Goal: Share content: Share content

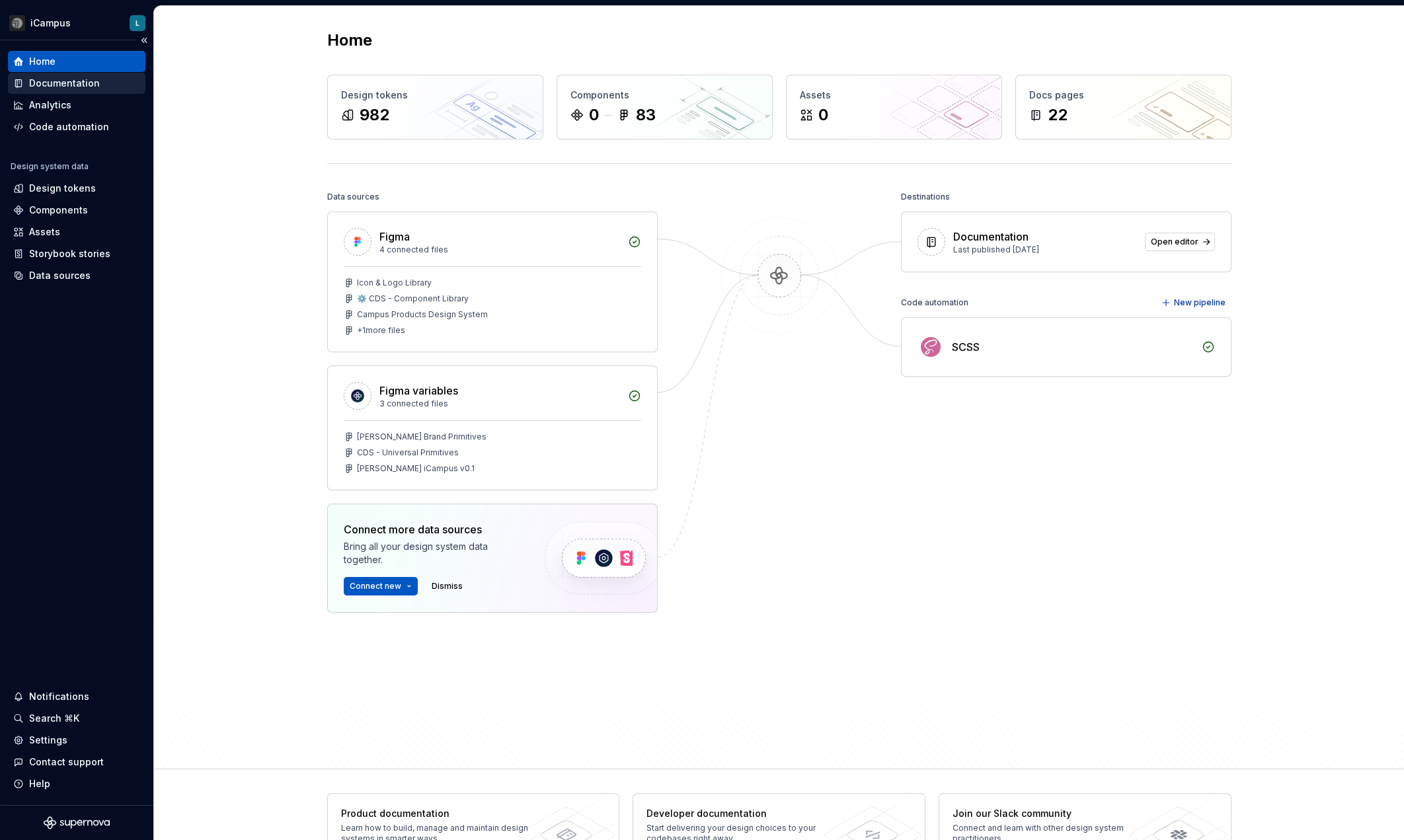
click at [86, 82] on div "Documentation" at bounding box center [64, 83] width 71 height 13
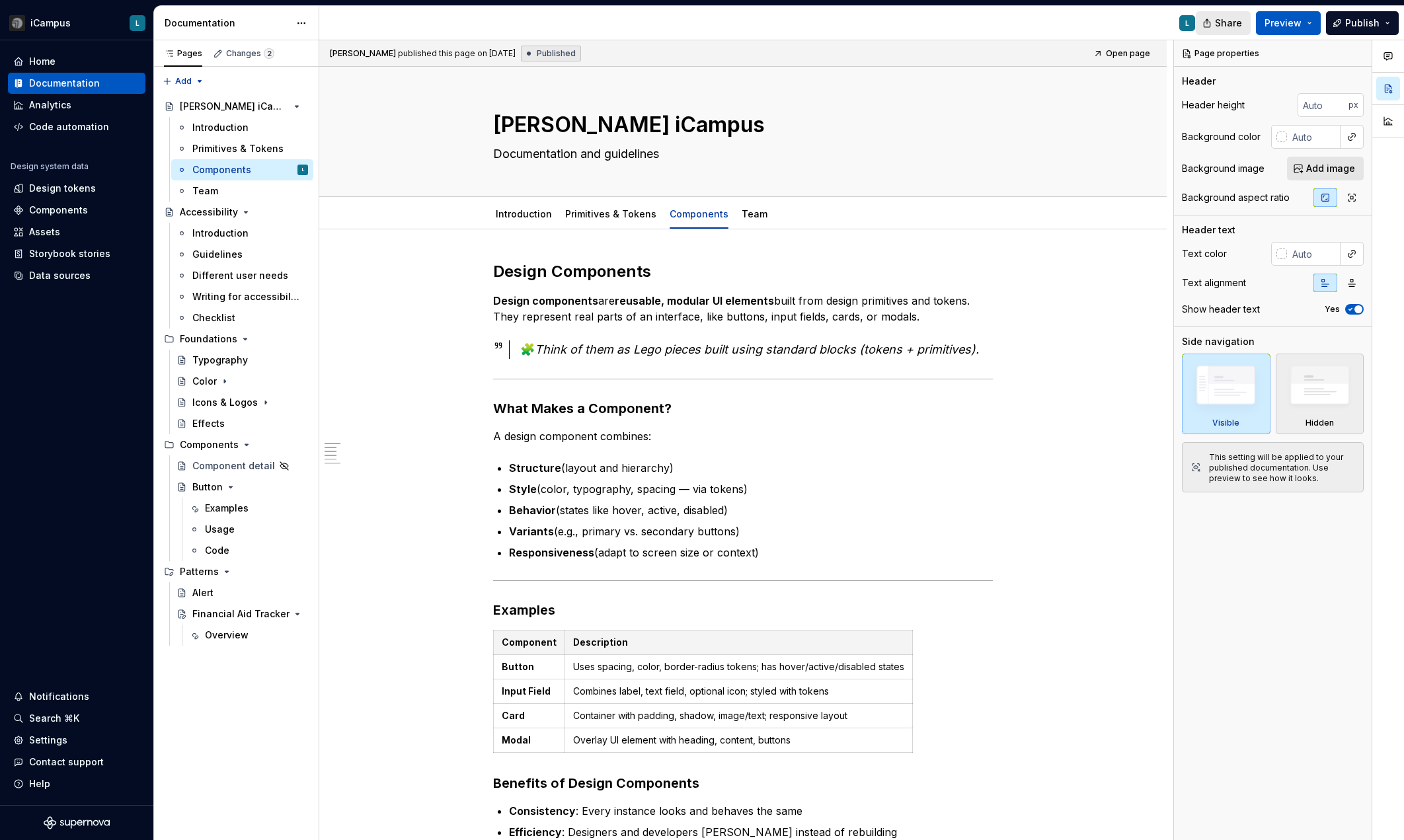
click at [1233, 26] on span "Share" at bounding box center [1229, 23] width 27 height 13
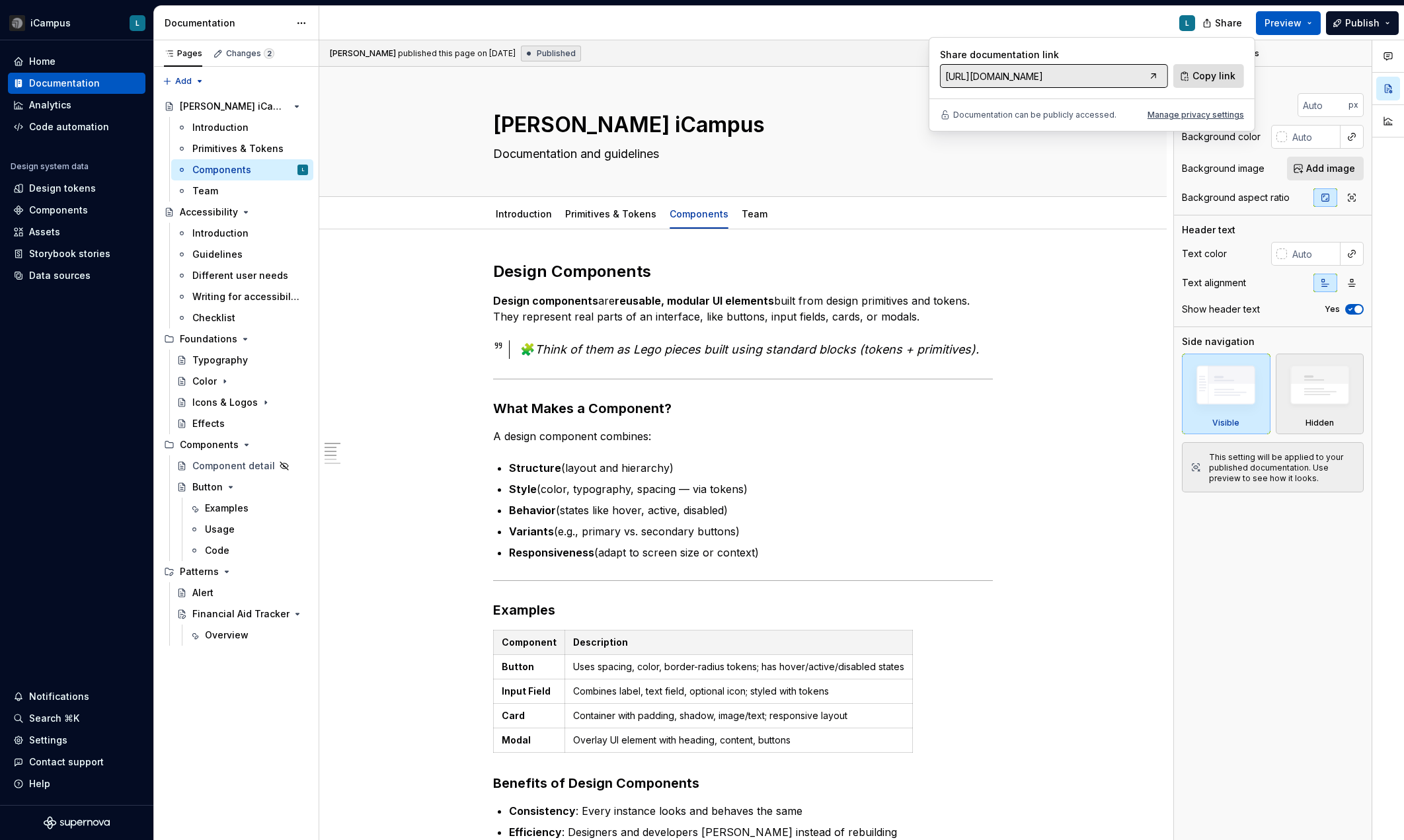
click at [1218, 81] on span "Copy link" at bounding box center [1214, 76] width 43 height 13
type textarea "*"
drag, startPoint x: 1219, startPoint y: 81, endPoint x: 1202, endPoint y: 78, distance: 17.3
click at [1219, 81] on span "Copy link" at bounding box center [1214, 76] width 43 height 13
type textarea "*"
